Goal: Information Seeking & Learning: Learn about a topic

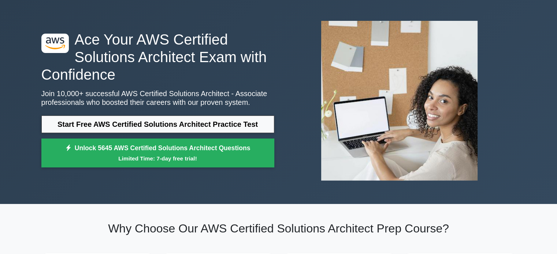
scroll to position [26, 0]
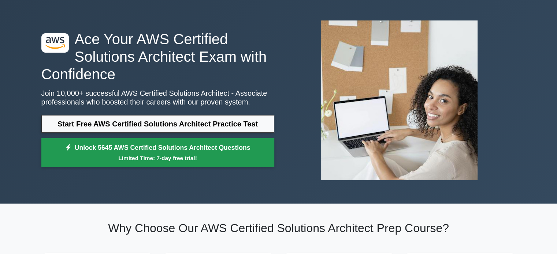
click at [212, 152] on link "Unlock 5645 AWS Certified Solutions Architect Questions Limited Time: 7-day fre…" at bounding box center [157, 152] width 233 height 29
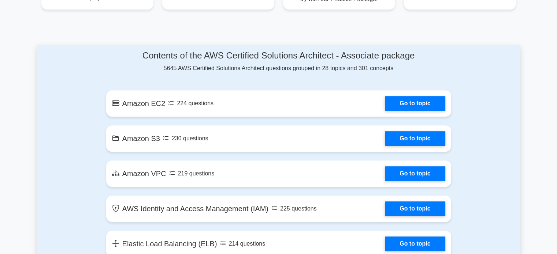
scroll to position [363, 0]
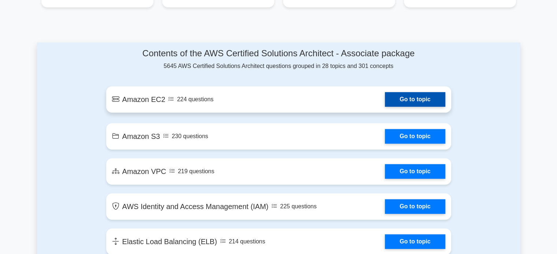
click at [411, 101] on link "Go to topic" at bounding box center [415, 99] width 60 height 15
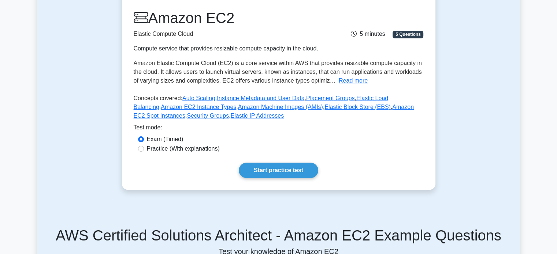
scroll to position [95, 0]
click at [274, 170] on link "Start practice test" at bounding box center [278, 169] width 79 height 15
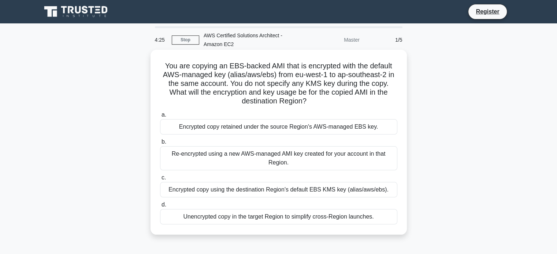
click at [246, 193] on div "Encrypted copy using the destination Region's default EBS KMS key (alias/aws/eb…" at bounding box center [278, 189] width 237 height 15
click at [160, 180] on input "c. Encrypted copy using the destination Region's default EBS KMS key (alias/aws…" at bounding box center [160, 178] width 0 height 5
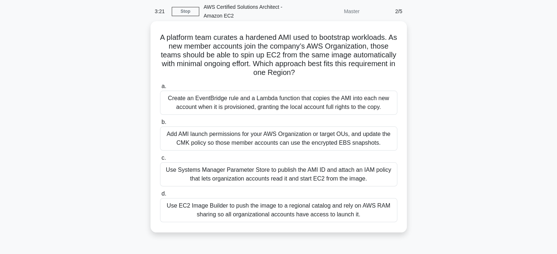
scroll to position [26, 0]
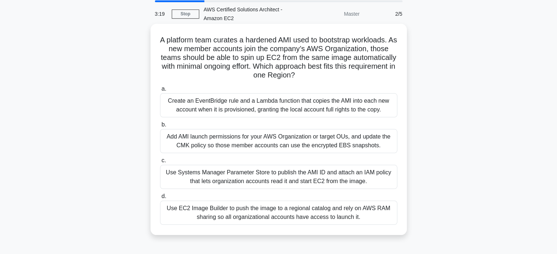
click at [233, 109] on div "Create an EventBridge rule and a Lambda function that copies the AMI into each …" at bounding box center [278, 105] width 237 height 24
click at [160, 91] on input "a. Create an EventBridge rule and a Lambda function that copies the AMI into ea…" at bounding box center [160, 89] width 0 height 5
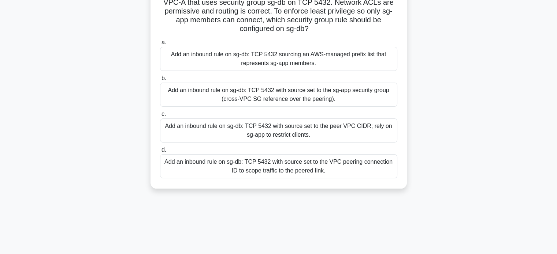
scroll to position [90, 0]
click at [319, 134] on div "Add an inbound rule on sg-db: TCP 5432 with source set to the peer VPC CIDR; re…" at bounding box center [278, 130] width 237 height 24
click at [160, 116] on input "c. Add an inbound rule on sg-db: TCP 5432 with source set to the peer VPC CIDR;…" at bounding box center [160, 114] width 0 height 5
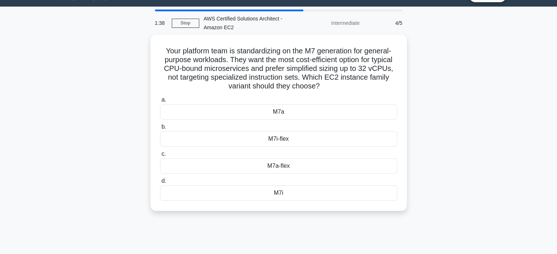
scroll to position [0, 0]
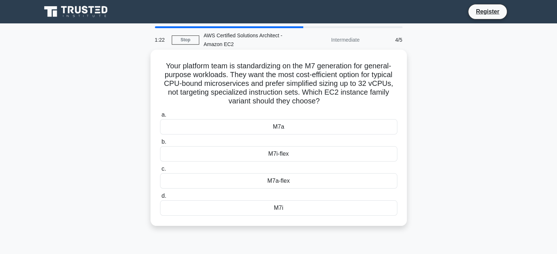
click at [285, 129] on div "M7a" at bounding box center [278, 126] width 237 height 15
click at [160, 117] on input "a. M7a" at bounding box center [160, 115] width 0 height 5
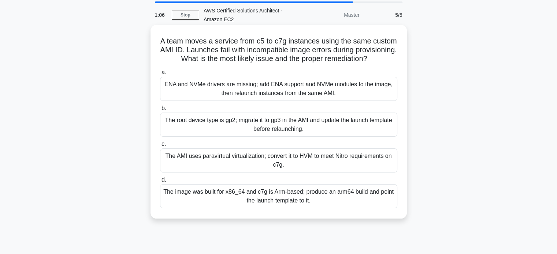
scroll to position [25, 0]
click at [283, 203] on div "The image was built for x86_64 and c7g is Arm-based; produce an arm64 build and…" at bounding box center [278, 196] width 237 height 24
click at [160, 183] on input "d. The image was built for x86_64 and c7g is Arm-based; produce an arm64 build …" at bounding box center [160, 180] width 0 height 5
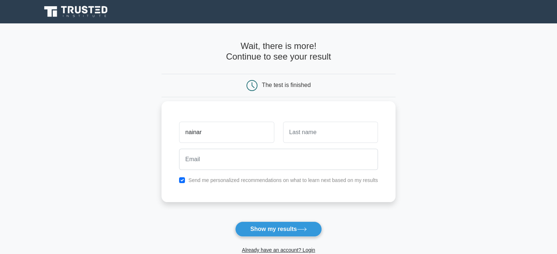
type input "Nainar"
click at [296, 134] on input "text" at bounding box center [330, 132] width 95 height 21
type input "sathish"
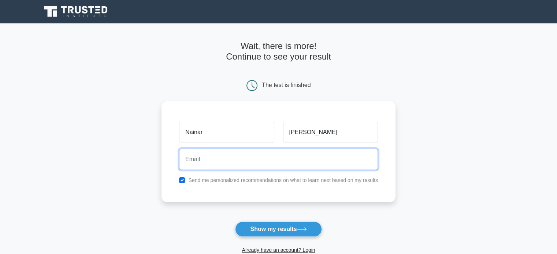
click at [283, 156] on input "email" at bounding box center [278, 159] width 199 height 21
click at [209, 160] on input "email" at bounding box center [278, 159] width 199 height 21
paste input "nainarsathish.s@yosicare.com"
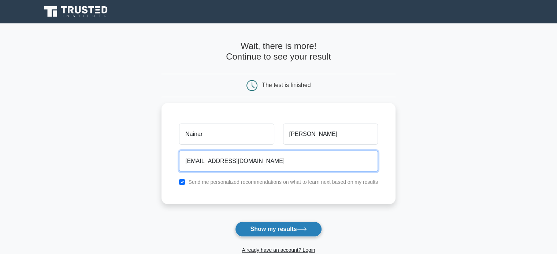
type input "nainarsathish.s@yosicare.com"
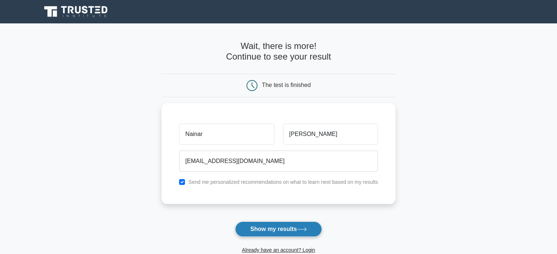
click at [275, 229] on button "Show my results" at bounding box center [278, 229] width 86 height 15
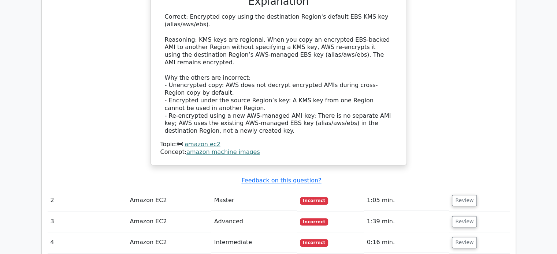
scroll to position [772, 0]
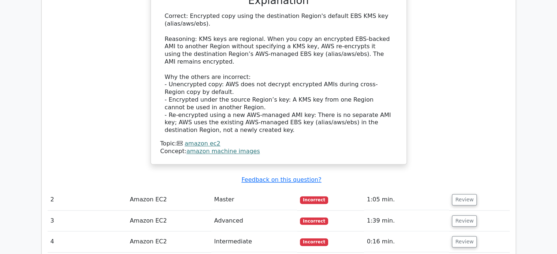
click at [149, 190] on td "Amazon EC2" at bounding box center [169, 200] width 84 height 21
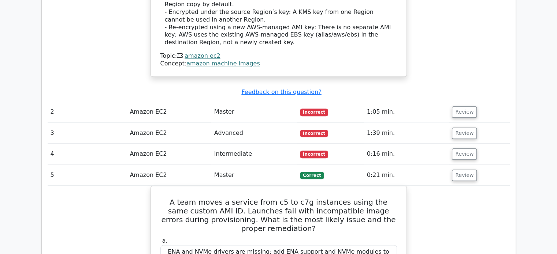
scroll to position [856, 0]
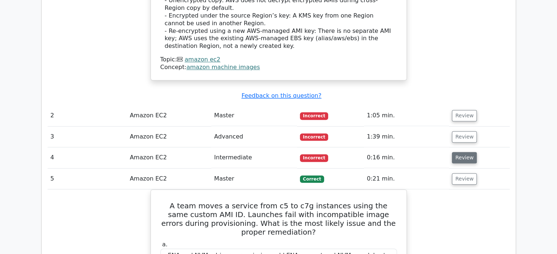
click at [461, 152] on button "Review" at bounding box center [464, 157] width 25 height 11
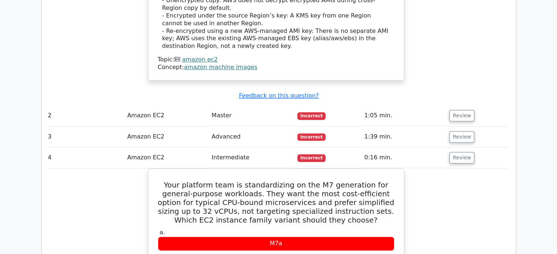
scroll to position [0, 3]
click at [463, 110] on button "Review" at bounding box center [461, 115] width 25 height 11
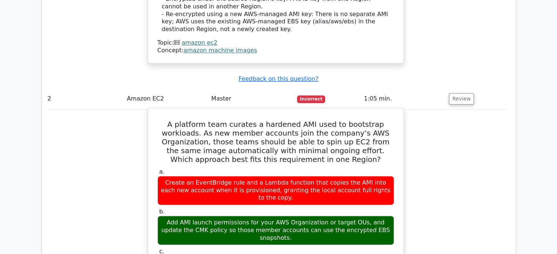
scroll to position [875, 0]
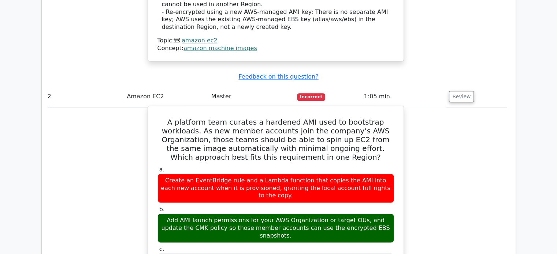
click at [229, 214] on div "Add AMI launch permissions for your AWS Organization or target OUs, and update …" at bounding box center [275, 228] width 236 height 29
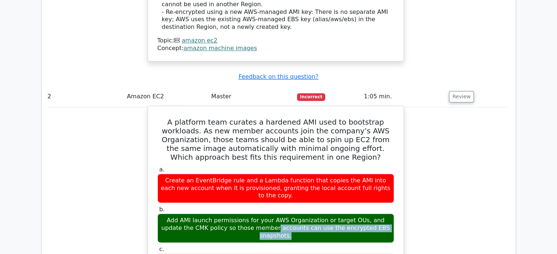
click at [229, 214] on div "Add AMI launch permissions for your AWS Organization or target OUs, and update …" at bounding box center [275, 228] width 236 height 29
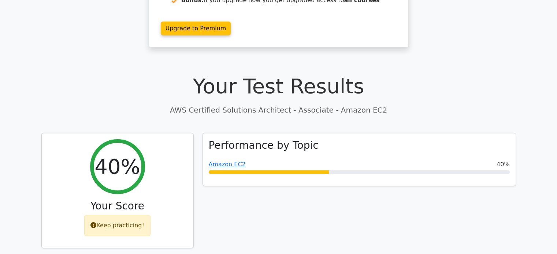
scroll to position [0, 0]
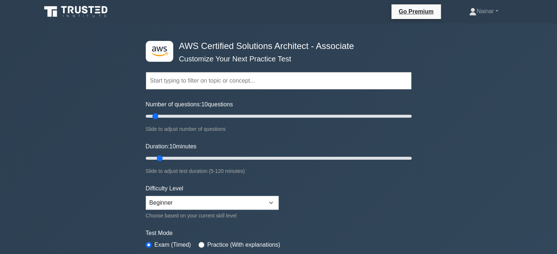
click at [160, 215] on div "Choose based on your current skill level" at bounding box center [212, 216] width 133 height 9
click at [164, 199] on select "Beginner Intermediate Expert" at bounding box center [212, 203] width 133 height 14
select select "intermediate"
click at [146, 196] on select "Beginner Intermediate Expert" at bounding box center [212, 203] width 133 height 14
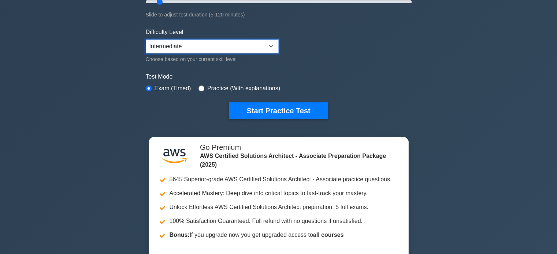
scroll to position [191, 0]
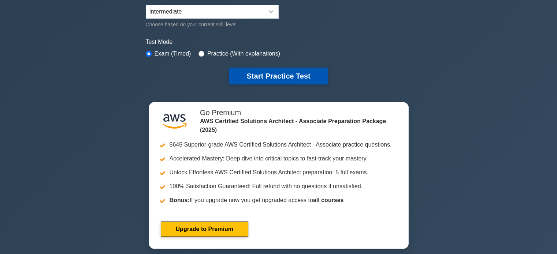
click at [272, 74] on button "Start Practice Test" at bounding box center [278, 76] width 99 height 17
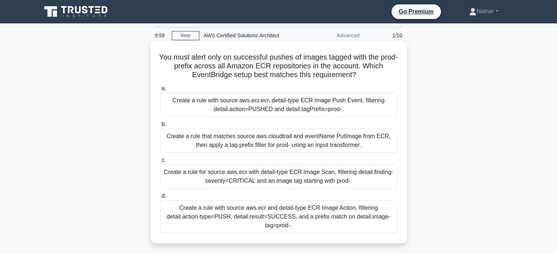
click at [171, 60] on h5 "You must alert only on successful pushes of images tagged with the prod- prefix…" at bounding box center [278, 66] width 239 height 27
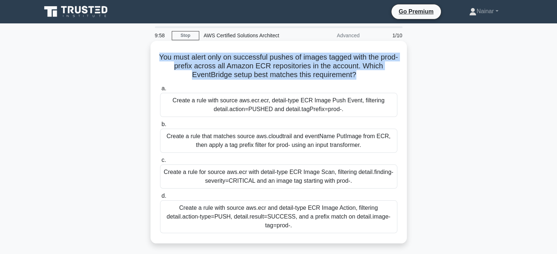
click at [171, 60] on h5 "You must alert only on successful pushes of images tagged with the prod- prefix…" at bounding box center [278, 66] width 239 height 27
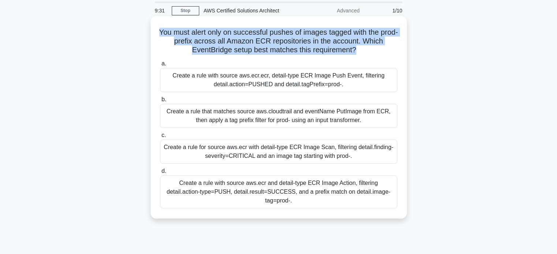
scroll to position [35, 0]
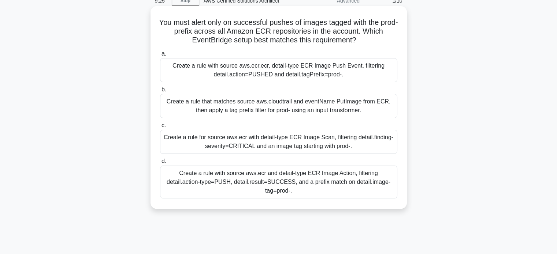
click at [249, 179] on div "Create a rule with source aws.ecr and detail-type ECR Image Action, filtering d…" at bounding box center [278, 182] width 237 height 33
click at [160, 164] on input "d. Create a rule with source aws.ecr and detail-type ECR Image Action, filterin…" at bounding box center [160, 161] width 0 height 5
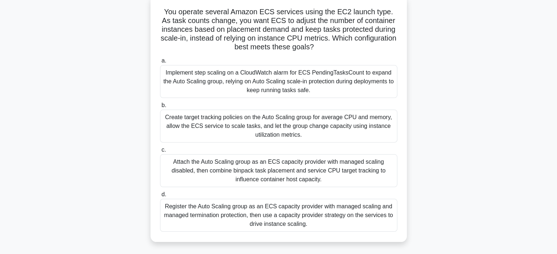
scroll to position [36, 0]
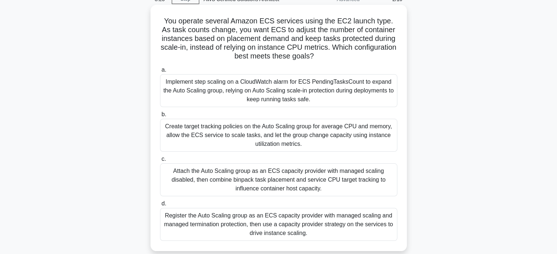
click at [342, 83] on div "Implement step scaling on a CloudWatch alarm for ECS PendingTasksCount to expan…" at bounding box center [278, 90] width 237 height 33
click at [160, 72] on input "a. Implement step scaling on a CloudWatch alarm for ECS PendingTasksCount to ex…" at bounding box center [160, 70] width 0 height 5
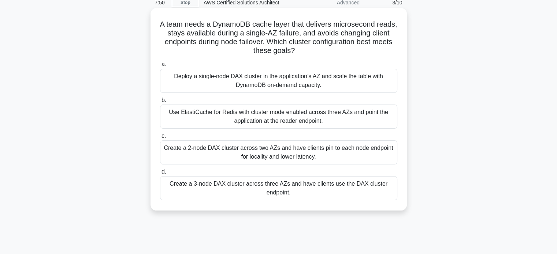
scroll to position [33, 0]
click at [182, 26] on h5 "A team needs a DynamoDB cache layer that delivers microsecond reads, stays avai…" at bounding box center [278, 37] width 239 height 36
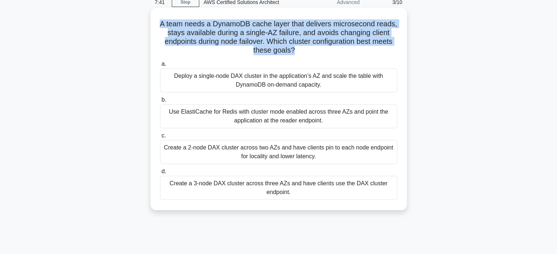
click at [182, 26] on h5 "A team needs a DynamoDB cache layer that delivers microsecond reads, stays avai…" at bounding box center [278, 37] width 239 height 36
click at [208, 44] on h5 "A team needs a DynamoDB cache layer that delivers microsecond reads, stays avai…" at bounding box center [278, 37] width 239 height 36
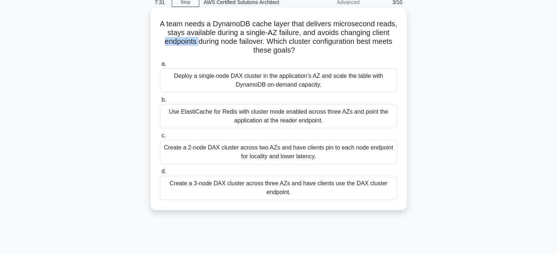
click at [208, 44] on h5 "A team needs a DynamoDB cache layer that delivers microsecond reads, stays avai…" at bounding box center [278, 37] width 239 height 36
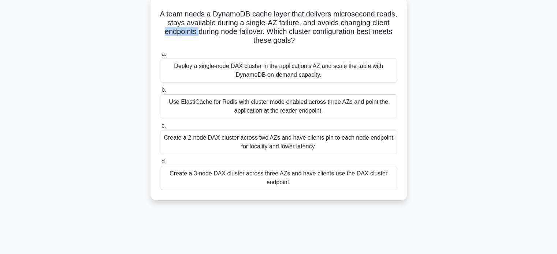
scroll to position [44, 0]
click at [277, 112] on div "Use ElastiCache for Redis with cluster mode enabled across three AZs and point …" at bounding box center [278, 106] width 237 height 24
click at [160, 92] on input "b. Use ElastiCache for Redis with cluster mode enabled across three AZs and poi…" at bounding box center [160, 89] width 0 height 5
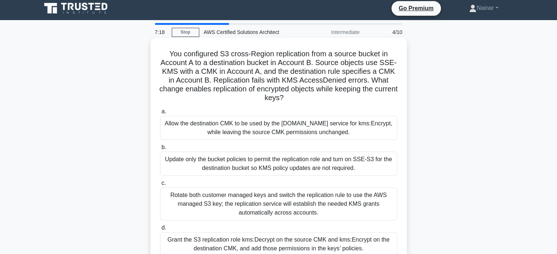
scroll to position [0, 0]
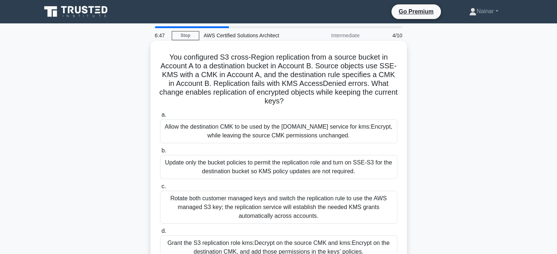
click at [188, 93] on h5 "You configured S3 cross-Region replication from a source bucket in Account A to…" at bounding box center [278, 79] width 239 height 53
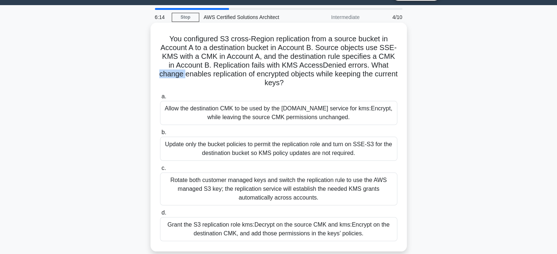
scroll to position [17, 0]
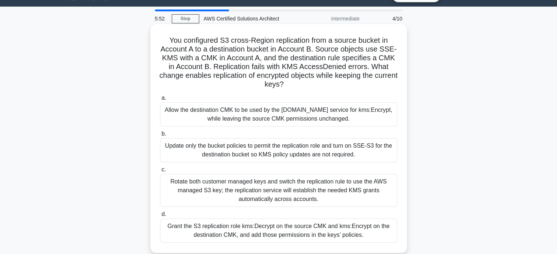
click at [229, 78] on h5 "You configured S3 cross-Region replication from a source bucket in Account A to…" at bounding box center [278, 62] width 239 height 53
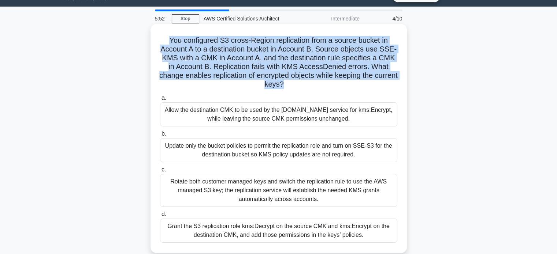
click at [229, 78] on h5 "You configured S3 cross-Region replication from a source bucket in Account A to…" at bounding box center [278, 62] width 239 height 53
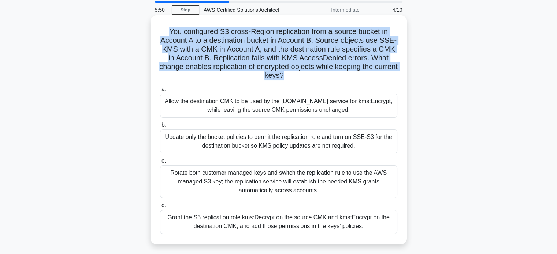
scroll to position [26, 0]
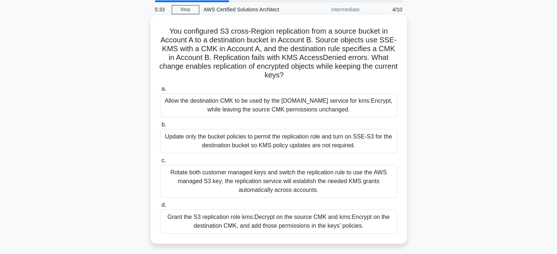
click at [233, 218] on div "Grant the S3 replication role kms:Decrypt on the source CMK and kms:Encrypt on …" at bounding box center [278, 222] width 237 height 24
click at [160, 208] on input "d. Grant the S3 replication role kms:Decrypt on the source CMK and kms:Encrypt …" at bounding box center [160, 205] width 0 height 5
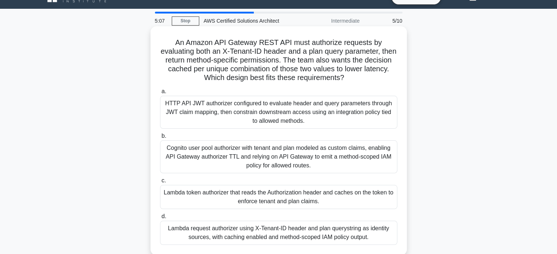
scroll to position [14, 0]
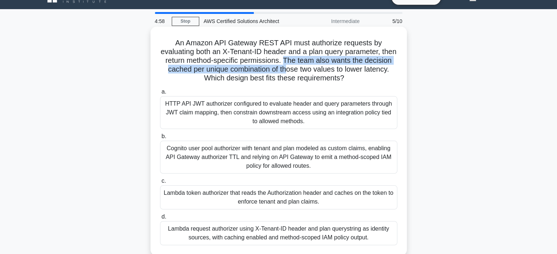
drag, startPoint x: 309, startPoint y: 59, endPoint x: 316, endPoint y: 67, distance: 10.6
click at [316, 67] on h5 "An Amazon API Gateway REST API must authorize requests by evaluating both an X-…" at bounding box center [278, 60] width 239 height 45
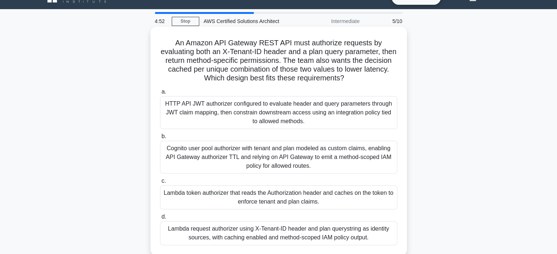
click at [212, 227] on div "Lambda request authorizer using X-Tenant-ID header and plan querystring as iden…" at bounding box center [278, 233] width 237 height 24
click at [160, 220] on input "d. Lambda request authorizer using X-Tenant-ID header and plan querystring as i…" at bounding box center [160, 217] width 0 height 5
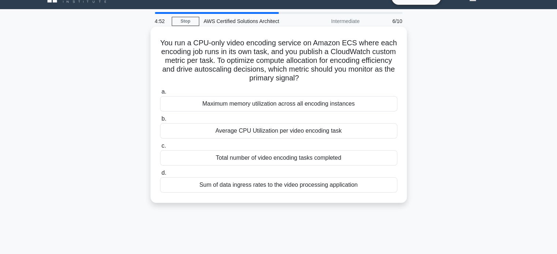
scroll to position [0, 0]
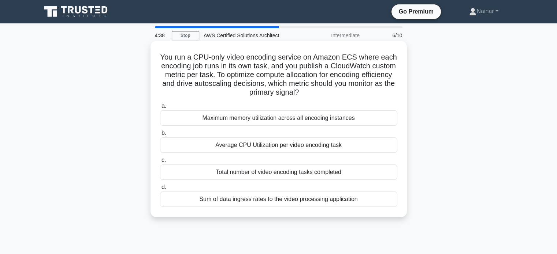
click at [205, 78] on h5 "You run a CPU-only video encoding service on Amazon ECS where each encoding job…" at bounding box center [278, 75] width 239 height 45
click at [230, 85] on h5 "You run a CPU-only video encoding service on Amazon ECS where each encoding job…" at bounding box center [278, 75] width 239 height 45
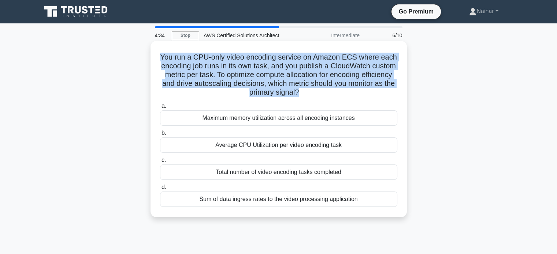
click at [230, 85] on h5 "You run a CPU-only video encoding service on Amazon ECS where each encoding job…" at bounding box center [278, 75] width 239 height 45
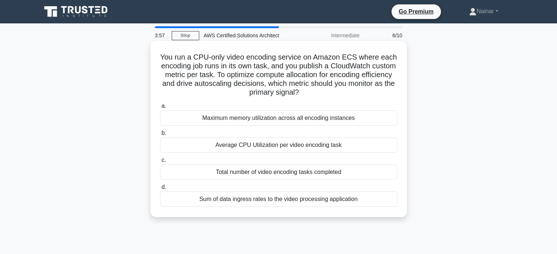
click at [233, 167] on div "Total number of video encoding tasks completed" at bounding box center [278, 172] width 237 height 15
click at [160, 163] on input "c. Total number of video encoding tasks completed" at bounding box center [160, 160] width 0 height 5
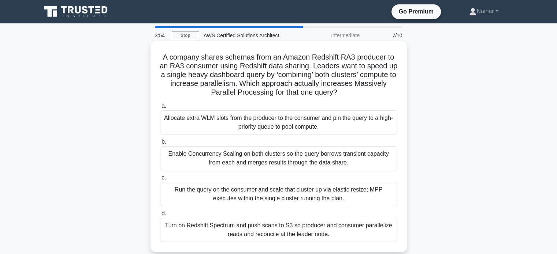
click at [183, 58] on h5 "A company shares schemas from an Amazon Redshift RA3 producer to an RA3 consume…" at bounding box center [278, 75] width 239 height 45
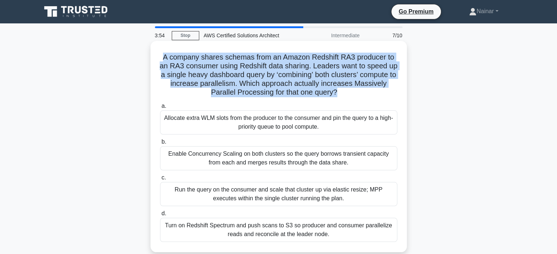
click at [183, 58] on h5 "A company shares schemas from an Amazon Redshift RA3 producer to an RA3 consume…" at bounding box center [278, 75] width 239 height 45
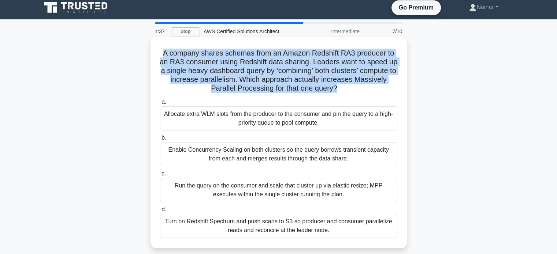
scroll to position [4, 0]
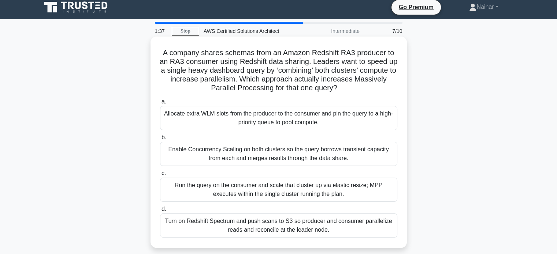
click at [328, 126] on div "Allocate extra WLM slots from the producer to the consumer and pin the query to…" at bounding box center [278, 118] width 237 height 24
click at [160, 104] on input "a. Allocate extra WLM slots from the producer to the consumer and pin the query…" at bounding box center [160, 102] width 0 height 5
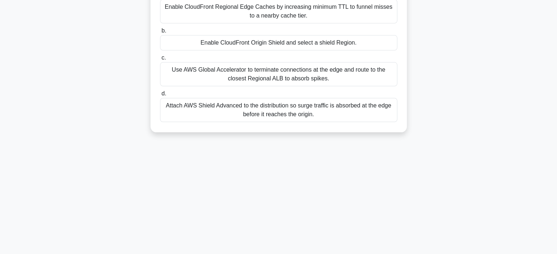
scroll to position [111, 0]
click at [221, 82] on div "Use AWS Global Accelerator to terminate connections at the edge and route to th…" at bounding box center [278, 75] width 237 height 24
click at [160, 61] on input "c. Use AWS Global Accelerator to terminate connections at the edge and route to…" at bounding box center [160, 58] width 0 height 5
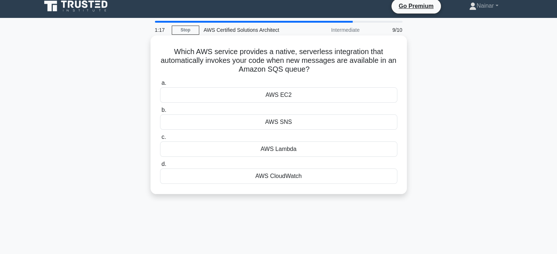
scroll to position [0, 0]
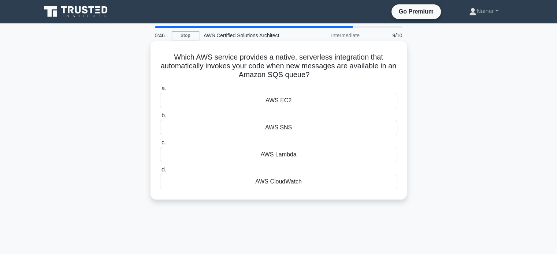
click at [206, 58] on h5 "Which AWS service provides a native, serverless integration that automatically …" at bounding box center [278, 66] width 239 height 27
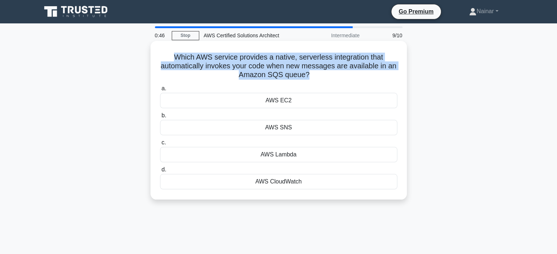
click at [206, 58] on h5 "Which AWS service provides a native, serverless integration that automatically …" at bounding box center [278, 66] width 239 height 27
click at [256, 68] on h5 "Which AWS service provides a native, serverless integration that automatically …" at bounding box center [278, 66] width 239 height 27
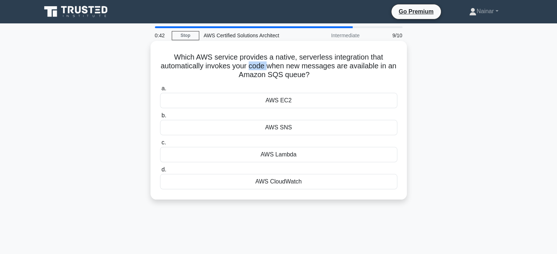
click at [256, 68] on h5 "Which AWS service provides a native, serverless integration that automatically …" at bounding box center [278, 66] width 239 height 27
click at [294, 155] on div "AWS Lambda" at bounding box center [278, 154] width 237 height 15
click at [160, 145] on input "c. AWS Lambda" at bounding box center [160, 143] width 0 height 5
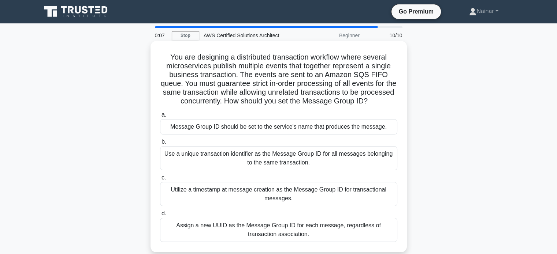
click at [238, 101] on h5 "You are designing a distributed transaction workflow where several microservice…" at bounding box center [278, 79] width 239 height 53
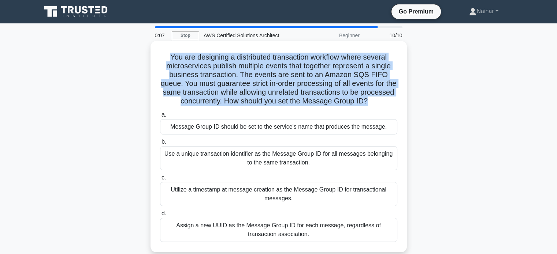
click at [238, 101] on h5 "You are designing a distributed transaction workflow where several microservice…" at bounding box center [278, 79] width 239 height 53
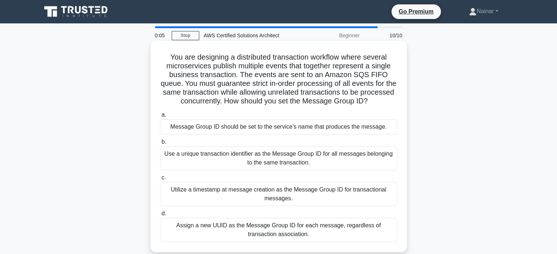
click at [259, 197] on div "Utilize a timestamp at message creation as the Message Group ID for transaction…" at bounding box center [278, 194] width 237 height 24
click at [160, 180] on input "c. Utilize a timestamp at message creation as the Message Group ID for transact…" at bounding box center [160, 178] width 0 height 5
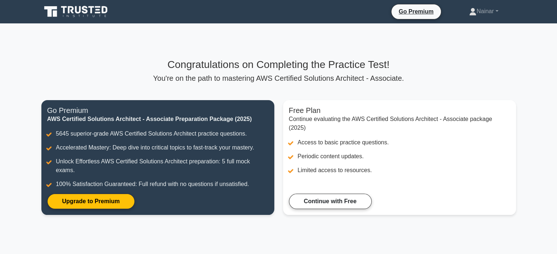
click at [292, 80] on p "You're on the path to mastering AWS Certified Solutions Architect - Associate." at bounding box center [278, 78] width 474 height 9
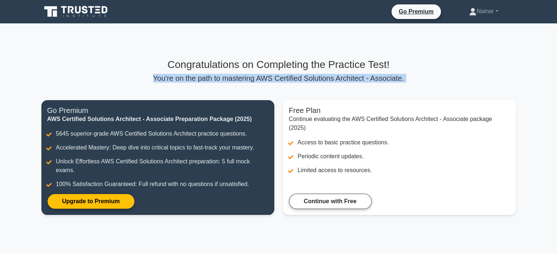
click at [292, 80] on p "You're on the path to mastering AWS Certified Solutions Architect - Associate." at bounding box center [278, 78] width 474 height 9
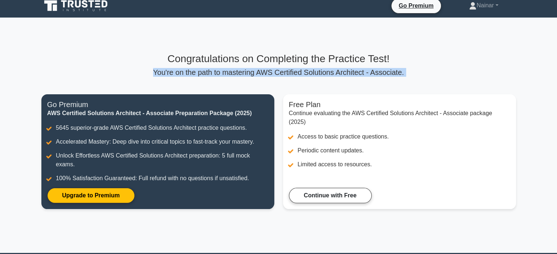
scroll to position [7, 0]
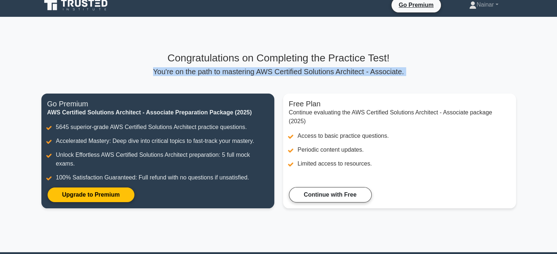
click at [299, 75] on p "You're on the path to mastering AWS Certified Solutions Architect - Associate." at bounding box center [278, 71] width 474 height 9
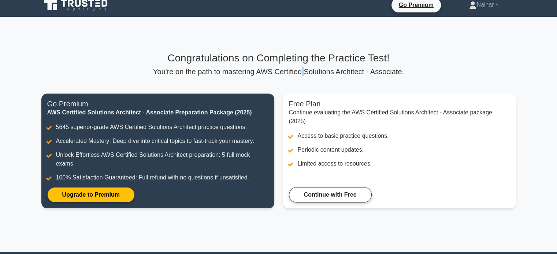
click at [299, 75] on p "You're on the path to mastering AWS Certified Solutions Architect - Associate." at bounding box center [278, 71] width 474 height 9
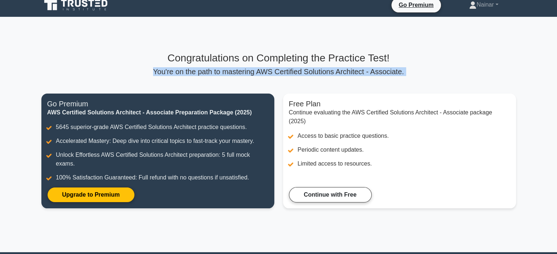
click at [299, 75] on p "You're on the path to mastering AWS Certified Solutions Architect - Associate." at bounding box center [278, 71] width 474 height 9
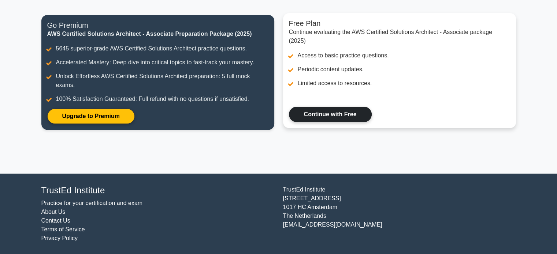
scroll to position [0, 0]
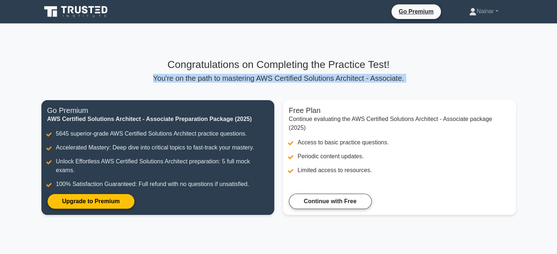
click at [67, 8] on icon at bounding box center [76, 12] width 70 height 14
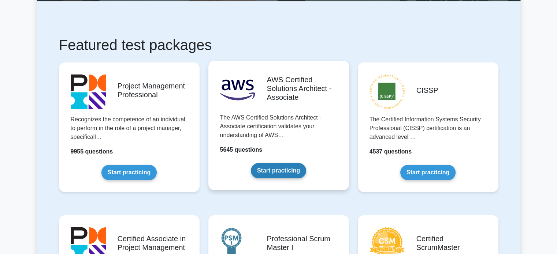
scroll to position [137, 0]
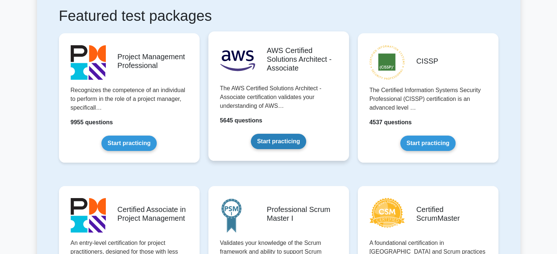
click at [292, 142] on link "Start practicing" at bounding box center [278, 141] width 55 height 15
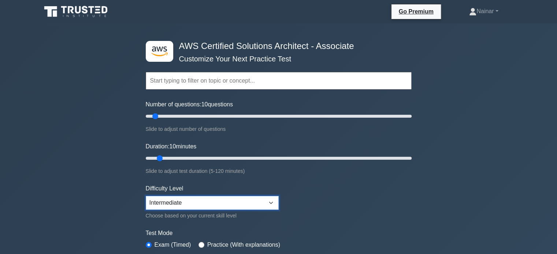
click at [212, 203] on select "Beginner Intermediate Expert" at bounding box center [212, 203] width 133 height 14
select select "beginner"
click at [146, 196] on select "Beginner Intermediate Expert" at bounding box center [212, 203] width 133 height 14
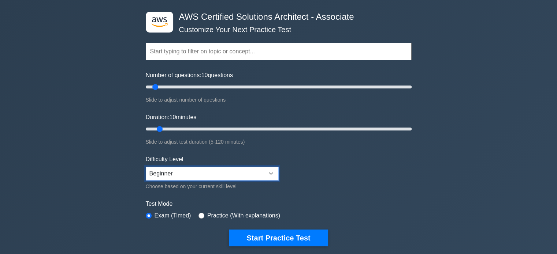
scroll to position [31, 0]
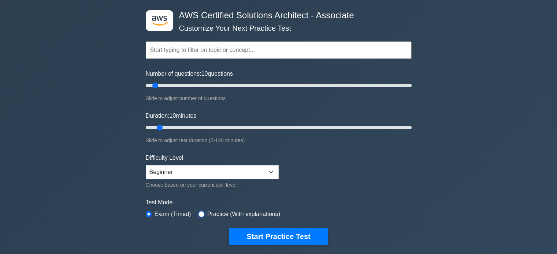
click at [199, 212] on input "radio" at bounding box center [201, 215] width 6 height 6
radio input "true"
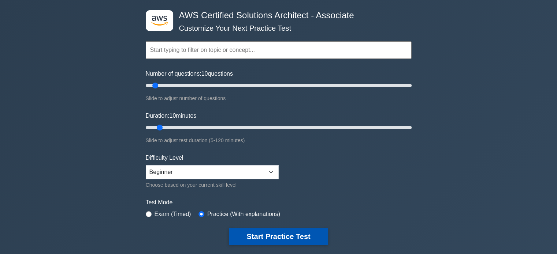
click at [269, 232] on button "Start Practice Test" at bounding box center [278, 236] width 99 height 17
